Goal: Information Seeking & Learning: Learn about a topic

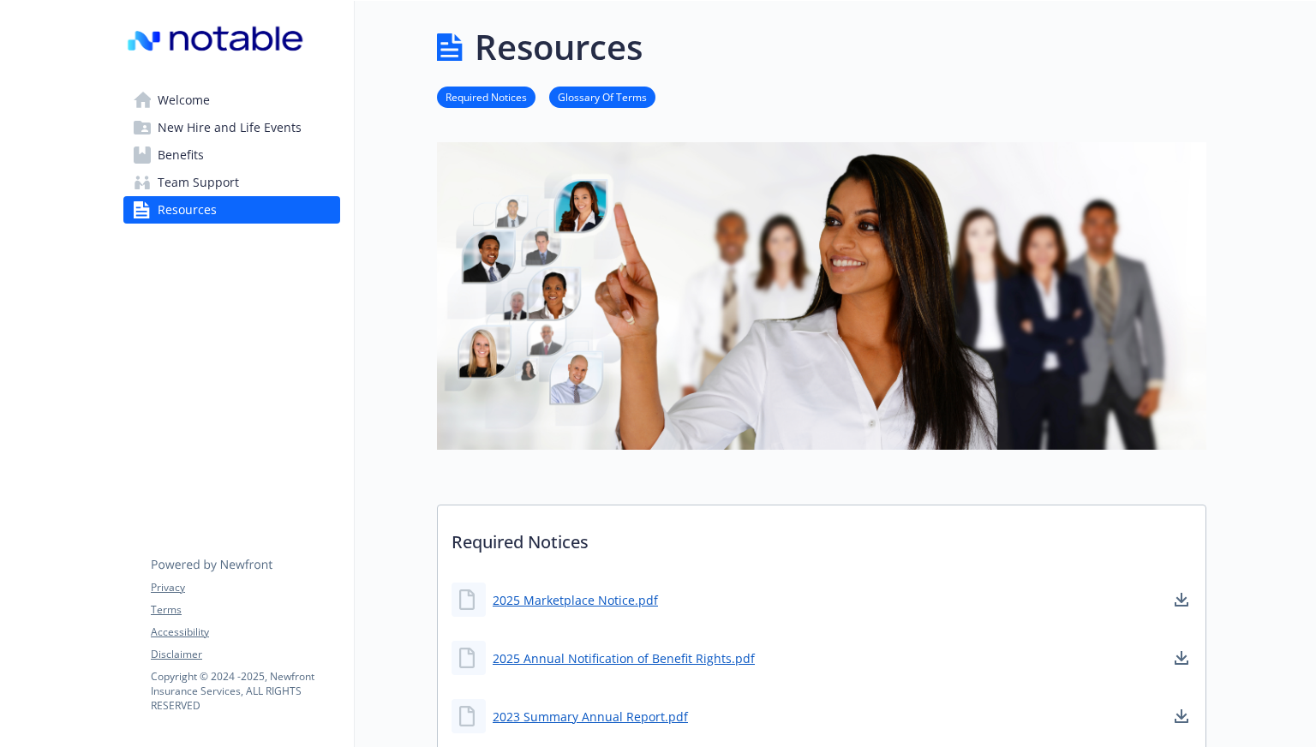
click at [224, 131] on span "New Hire and Life Events" at bounding box center [230, 127] width 144 height 27
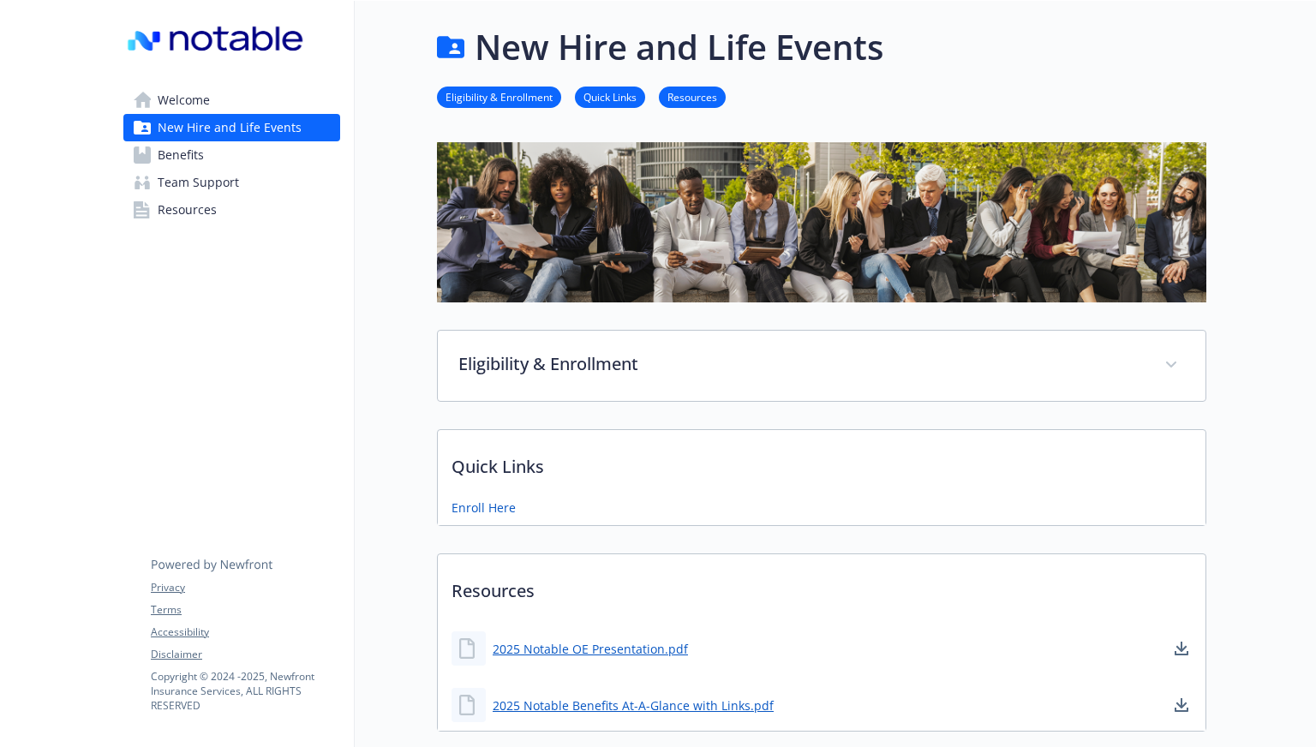
scroll to position [108, 0]
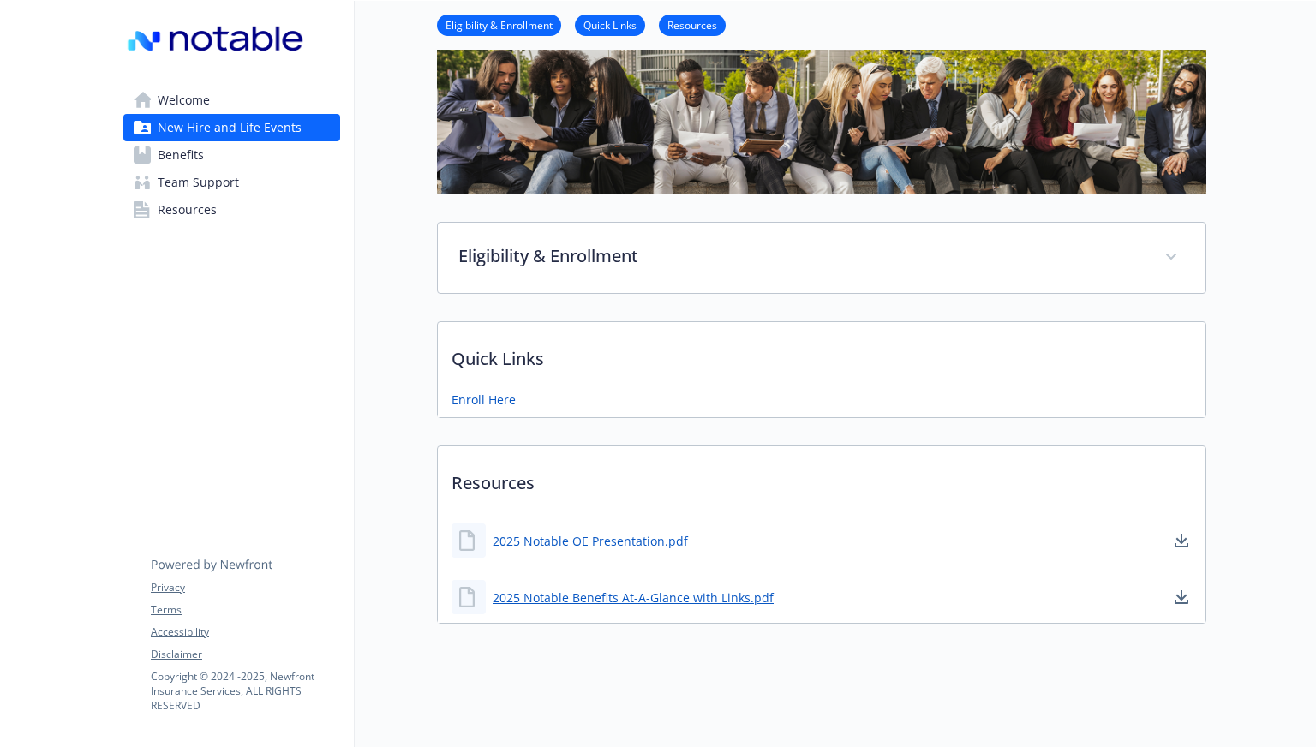
click at [254, 157] on link "Benefits" at bounding box center [231, 154] width 217 height 27
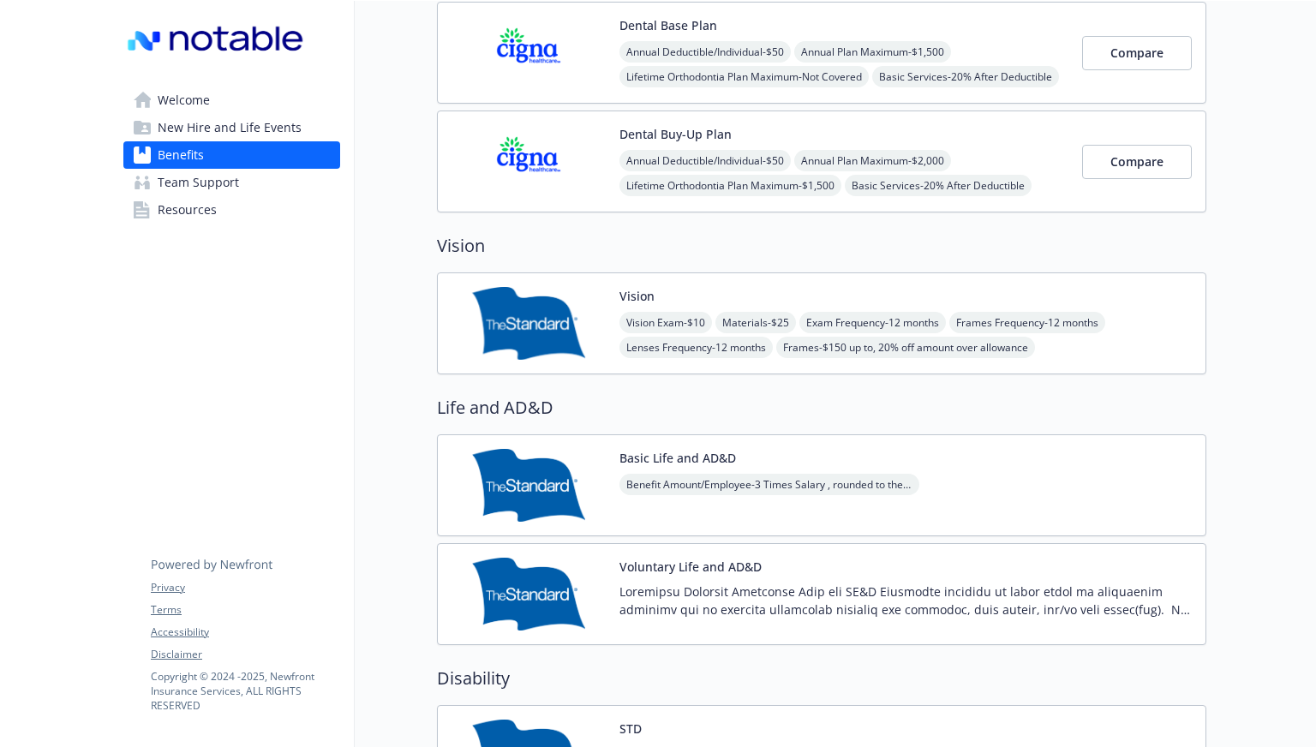
scroll to position [797, 0]
